Goal: Task Accomplishment & Management: Manage account settings

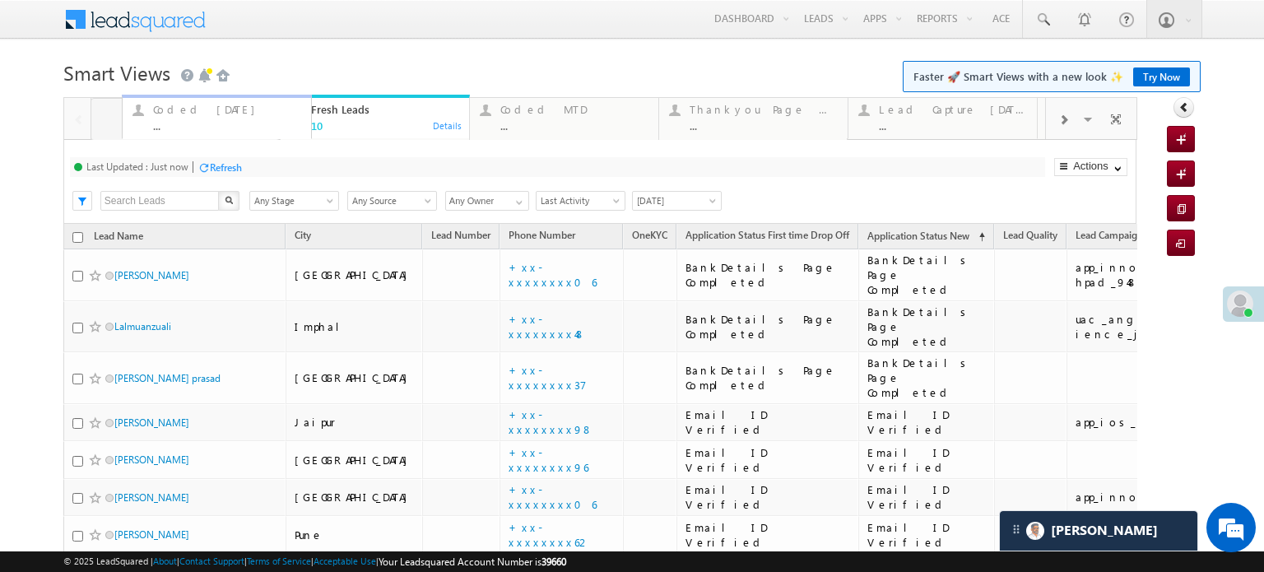
drag, startPoint x: 373, startPoint y: 118, endPoint x: 215, endPoint y: 134, distance: 158.9
click at [208, 119] on div "Coded [DATE] ..." at bounding box center [196, 116] width 148 height 32
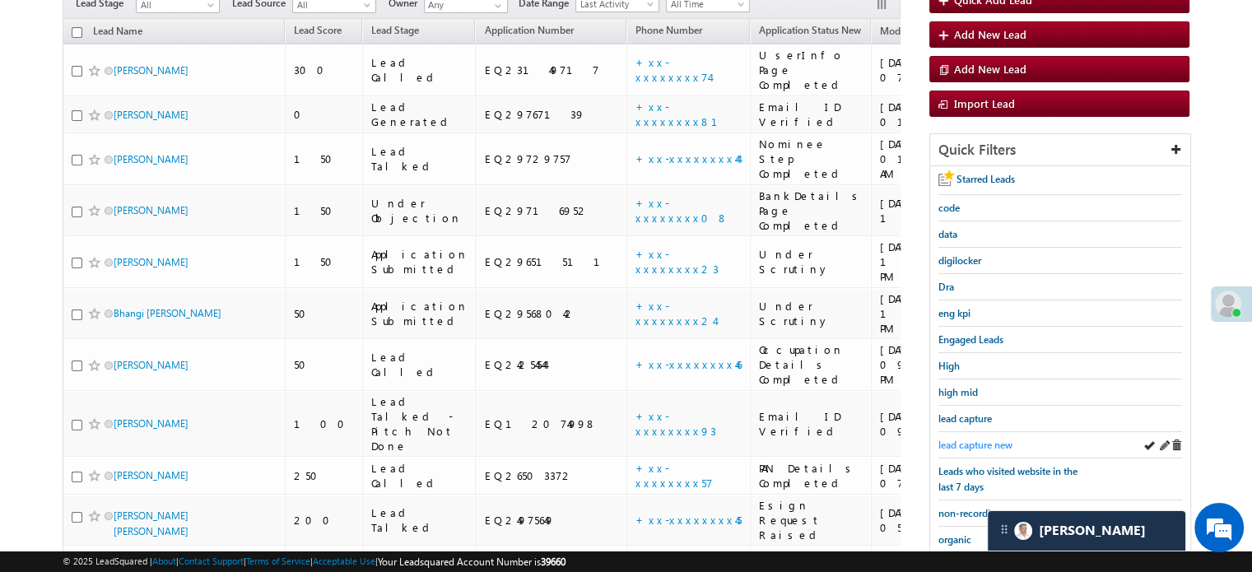
click at [965, 439] on span "lead capture new" at bounding box center [975, 445] width 74 height 12
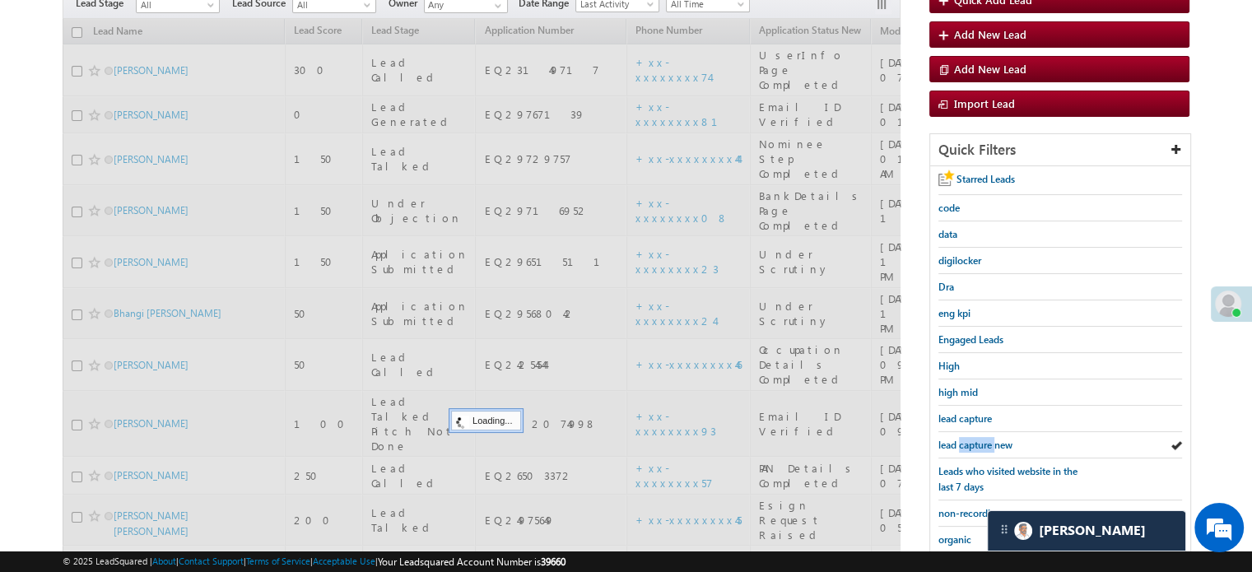
click at [965, 439] on span "lead capture new" at bounding box center [975, 445] width 74 height 12
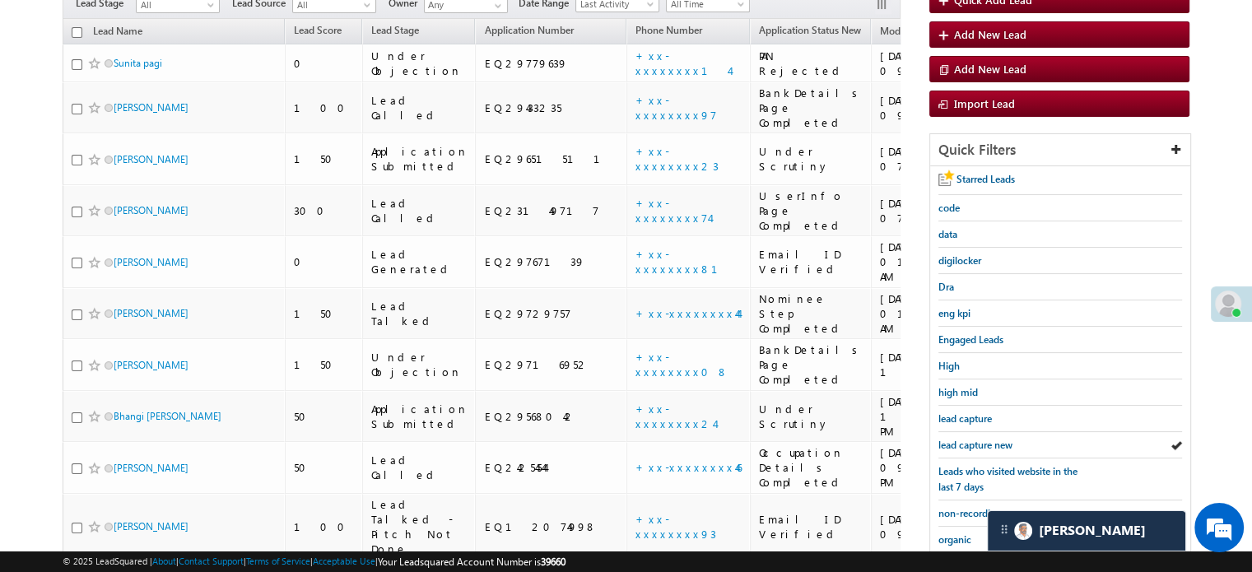
click at [965, 439] on span "lead capture new" at bounding box center [975, 445] width 74 height 12
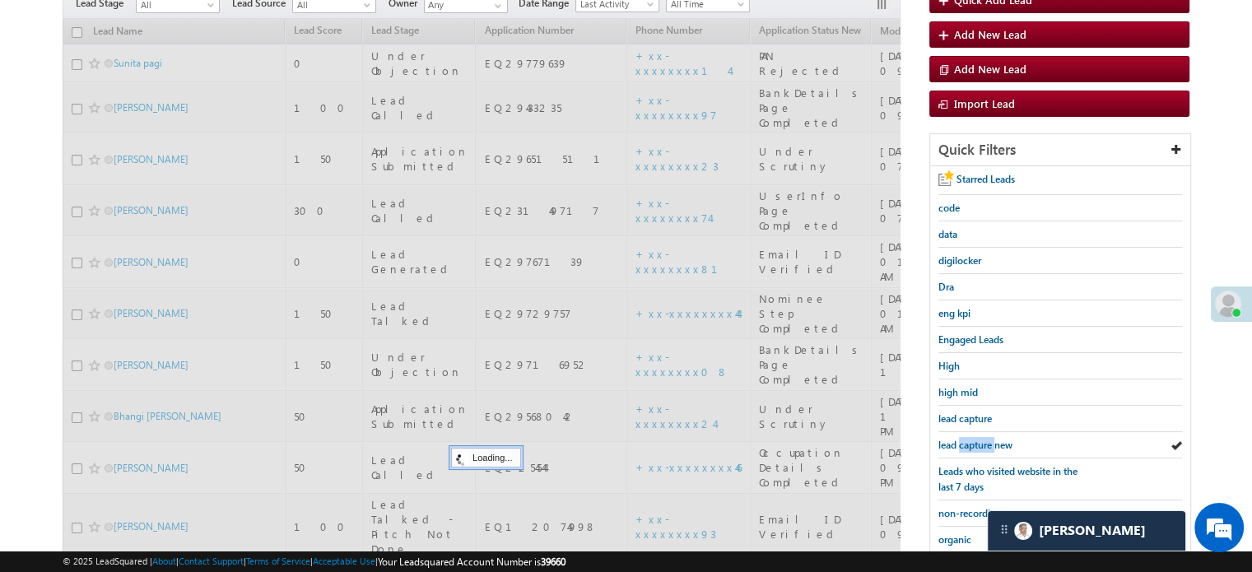
click at [965, 439] on span "lead capture new" at bounding box center [975, 445] width 74 height 12
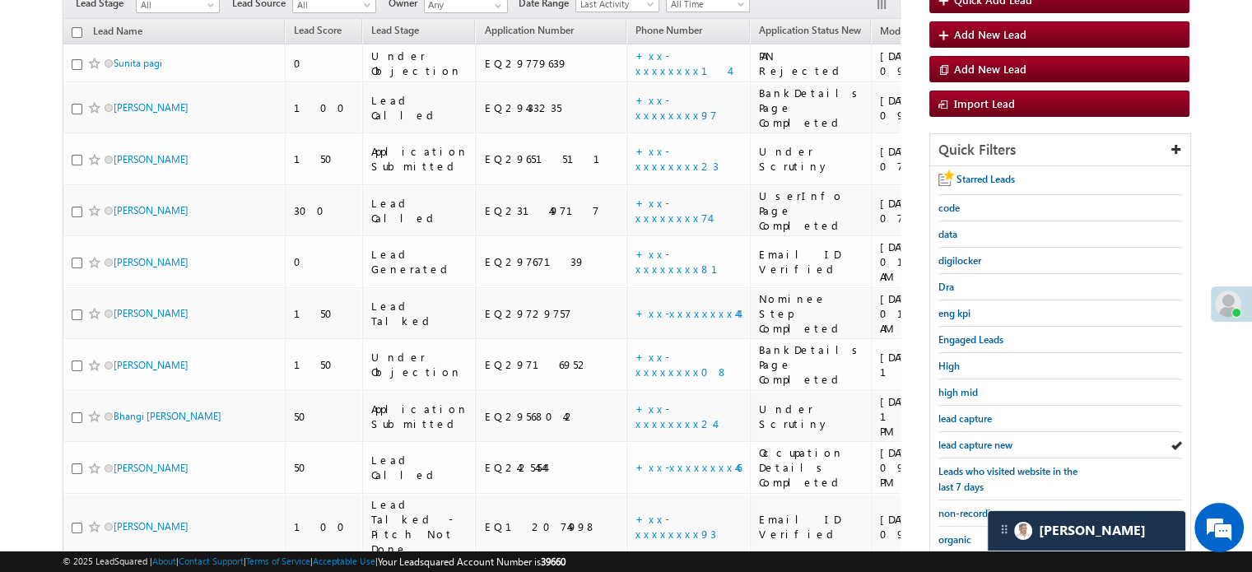
click at [965, 439] on span "lead capture new" at bounding box center [975, 445] width 74 height 12
